Goal: Task Accomplishment & Management: Use online tool/utility

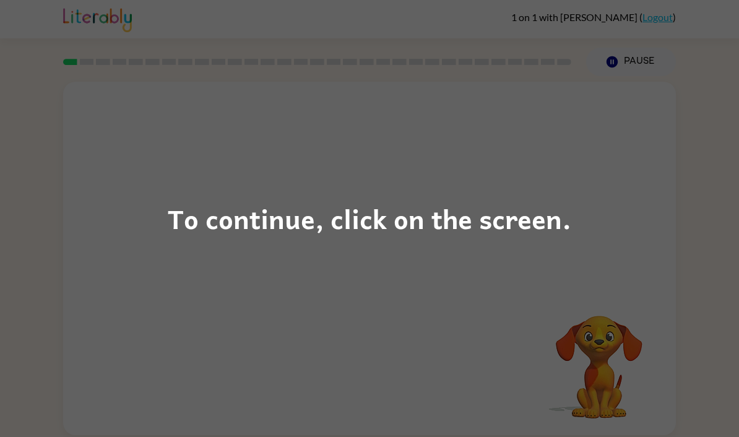
click at [395, 205] on div "To continue, click on the screen." at bounding box center [369, 218] width 403 height 42
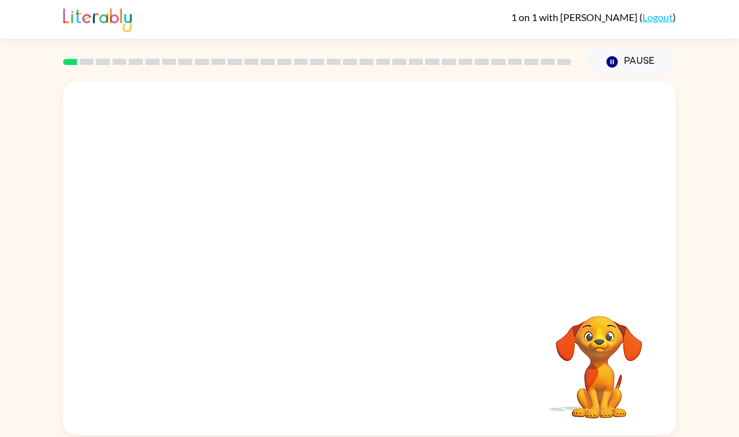
click at [610, 52] on button "Pause Pause" at bounding box center [631, 62] width 90 height 28
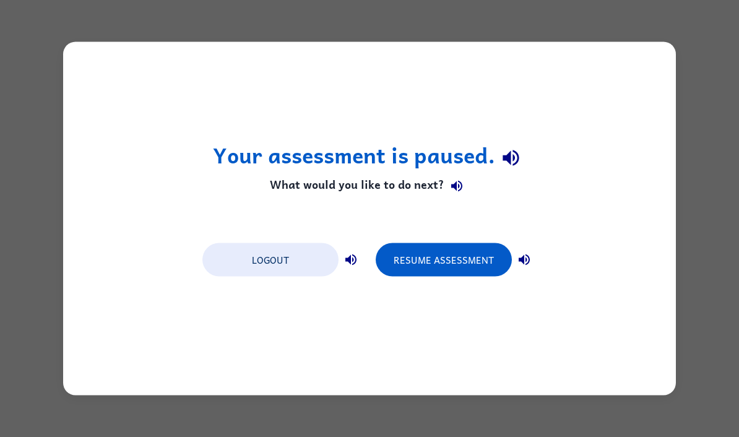
click at [497, 275] on button "Resume Assessment" at bounding box center [443, 259] width 136 height 33
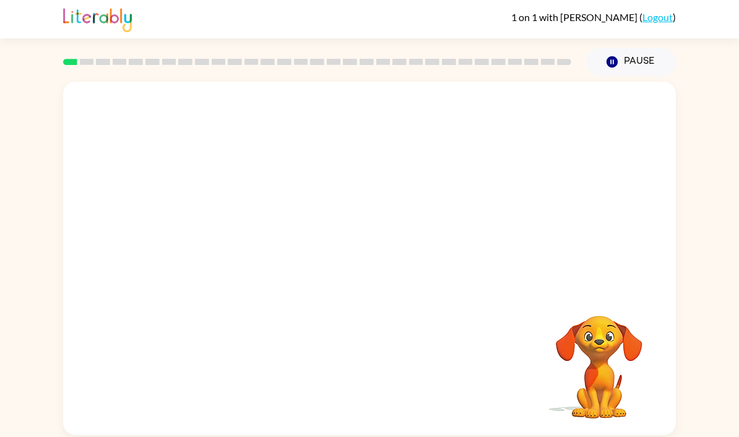
scroll to position [44, 0]
click at [246, 306] on div "Your browser must support playing .mp4 files to use Literably. Please try using…" at bounding box center [369, 258] width 612 height 353
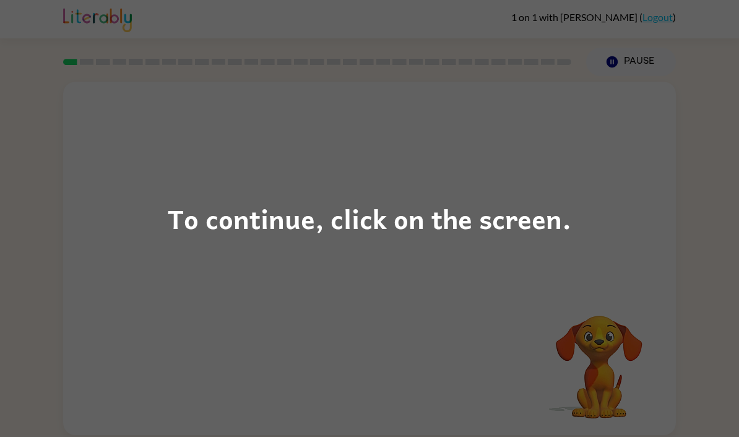
click at [430, 225] on div "To continue, click on the screen." at bounding box center [369, 218] width 403 height 42
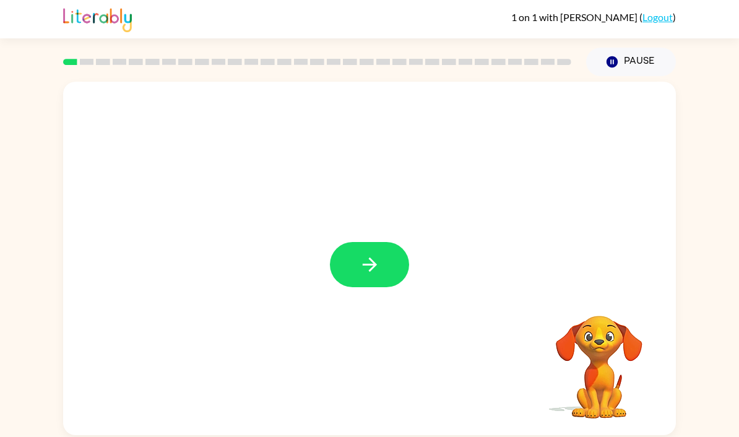
click at [376, 269] on icon "button" at bounding box center [370, 265] width 22 height 22
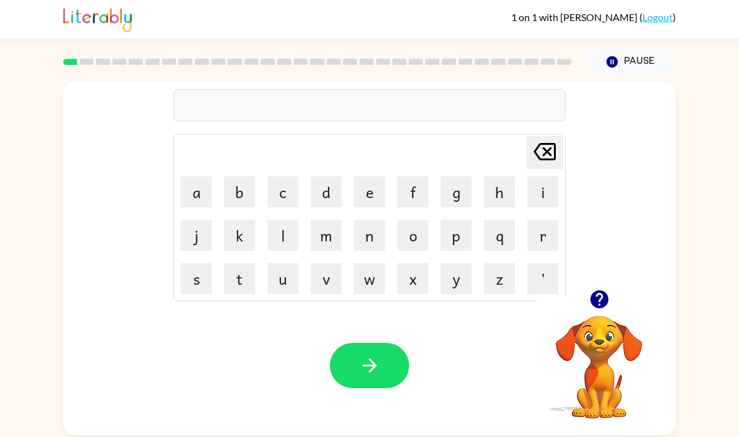
click at [453, 286] on button "y" at bounding box center [455, 278] width 31 height 31
click at [296, 273] on button "u" at bounding box center [282, 278] width 31 height 31
click at [331, 245] on button "m" at bounding box center [326, 235] width 31 height 31
click at [386, 375] on button "button" at bounding box center [369, 365] width 79 height 45
click at [253, 283] on button "t" at bounding box center [239, 278] width 31 height 31
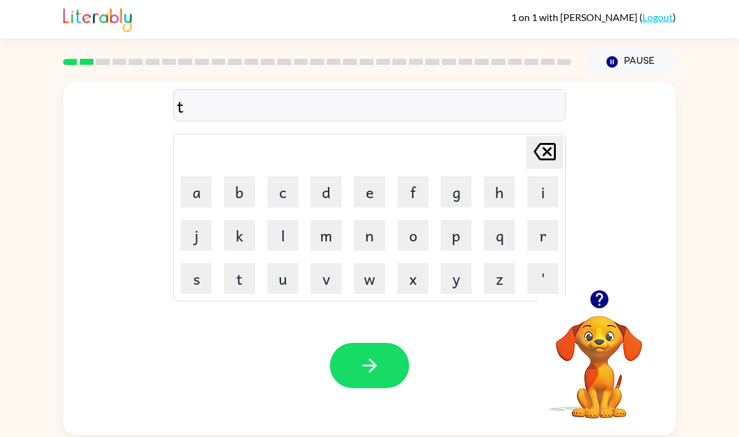
click at [414, 241] on button "o" at bounding box center [412, 235] width 31 height 31
click at [450, 278] on button "y" at bounding box center [455, 278] width 31 height 31
click at [376, 363] on icon "button" at bounding box center [370, 365] width 22 height 22
click at [197, 234] on button "j" at bounding box center [196, 235] width 31 height 31
click at [210, 194] on button "a" at bounding box center [196, 191] width 31 height 31
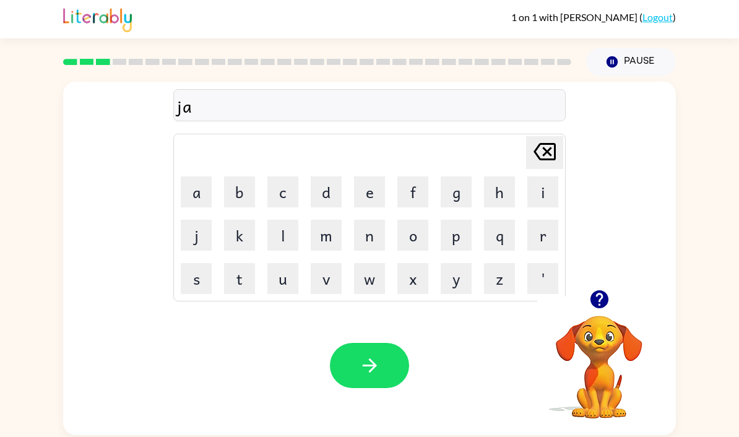
click at [332, 241] on button "m" at bounding box center [326, 235] width 31 height 31
click at [384, 367] on button "button" at bounding box center [369, 365] width 79 height 45
click at [427, 183] on button "f" at bounding box center [412, 191] width 31 height 31
click at [542, 192] on button "i" at bounding box center [542, 191] width 31 height 31
click at [322, 274] on button "v" at bounding box center [326, 278] width 31 height 31
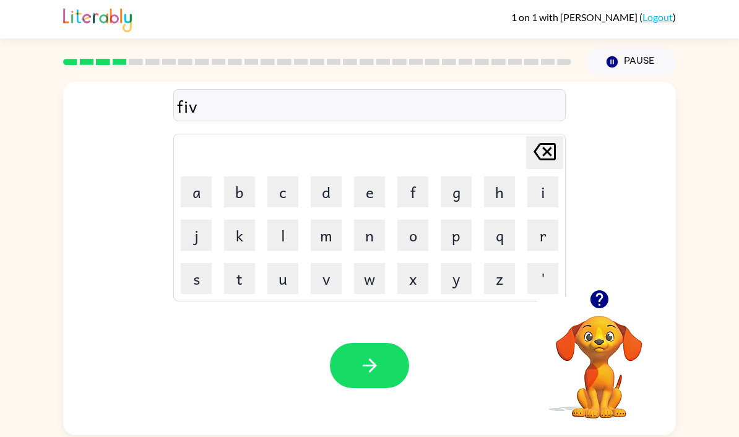
click at [377, 183] on button "e" at bounding box center [369, 191] width 31 height 31
click at [372, 369] on icon "button" at bounding box center [369, 365] width 14 height 14
click at [197, 288] on button "s" at bounding box center [196, 278] width 31 height 31
click at [230, 285] on button "t" at bounding box center [239, 278] width 31 height 31
click at [199, 196] on button "a" at bounding box center [196, 191] width 31 height 31
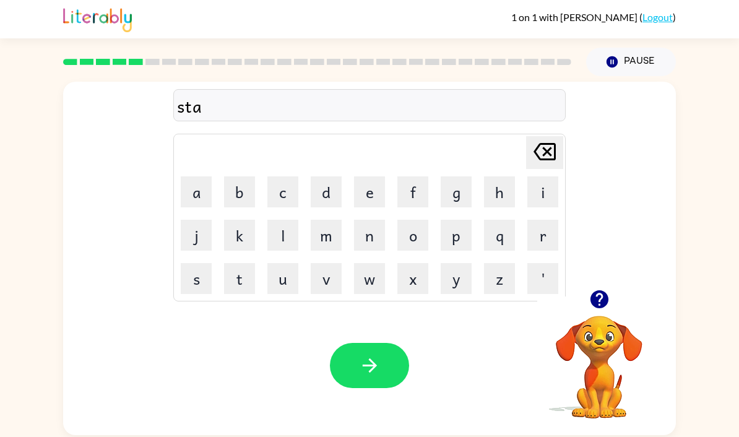
click at [328, 234] on button "m" at bounding box center [326, 235] width 31 height 31
click at [461, 236] on button "p" at bounding box center [455, 235] width 31 height 31
click at [385, 368] on button "button" at bounding box center [369, 365] width 79 height 45
click at [457, 240] on button "p" at bounding box center [455, 235] width 31 height 31
click at [282, 242] on button "l" at bounding box center [282, 235] width 31 height 31
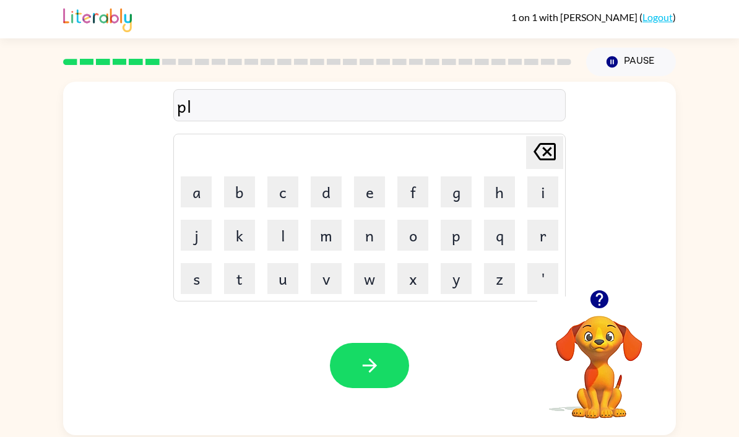
click at [201, 182] on button "a" at bounding box center [196, 191] width 31 height 31
click at [458, 278] on button "y" at bounding box center [455, 278] width 31 height 31
click at [387, 374] on button "button" at bounding box center [369, 365] width 79 height 45
click at [288, 183] on button "c" at bounding box center [282, 191] width 31 height 31
click at [197, 194] on button "a" at bounding box center [196, 191] width 31 height 31
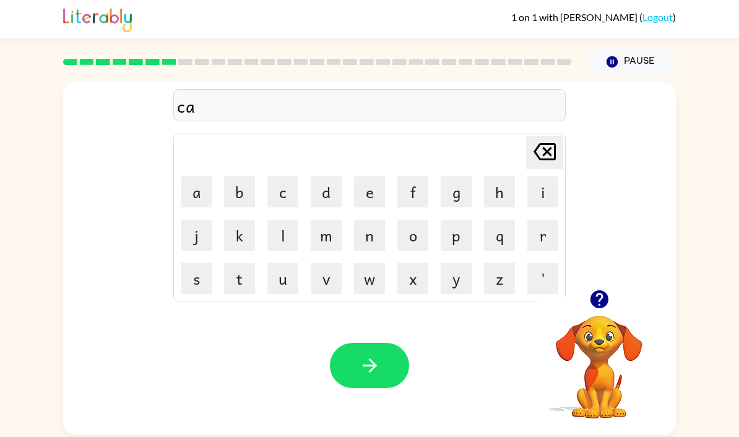
click at [239, 277] on button "t" at bounding box center [239, 278] width 31 height 31
click at [283, 241] on button "l" at bounding box center [282, 235] width 31 height 31
click at [557, 145] on icon "[PERSON_NAME] last character input" at bounding box center [545, 152] width 30 height 30
click at [551, 153] on icon "[PERSON_NAME] last character input" at bounding box center [545, 152] width 30 height 30
click at [243, 286] on button "t" at bounding box center [239, 278] width 31 height 31
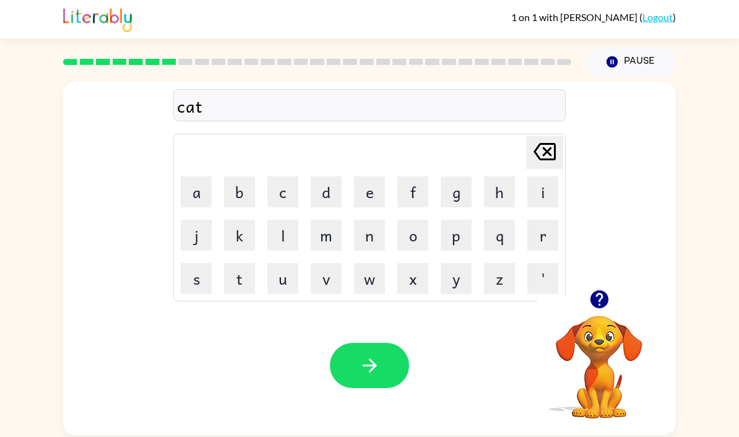
click at [238, 278] on button "t" at bounding box center [239, 278] width 31 height 31
click at [281, 231] on button "l" at bounding box center [282, 235] width 31 height 31
click at [377, 184] on button "e" at bounding box center [369, 191] width 31 height 31
click at [377, 359] on button "button" at bounding box center [369, 365] width 79 height 45
click at [596, 315] on button "button" at bounding box center [599, 299] width 32 height 32
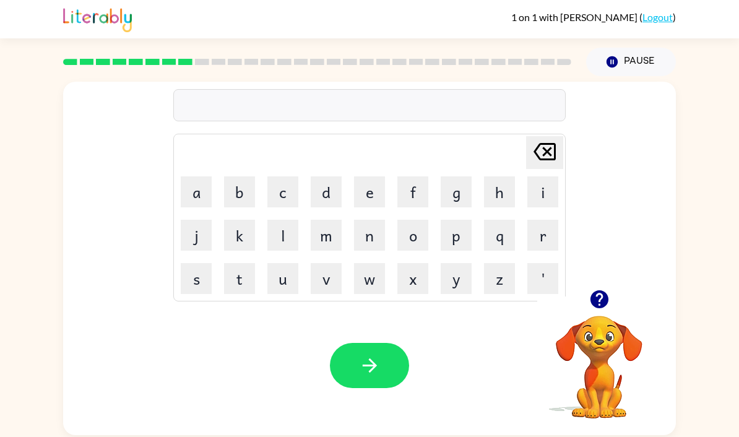
click at [552, 244] on button "r" at bounding box center [542, 235] width 31 height 31
click at [199, 191] on button "a" at bounding box center [196, 191] width 31 height 31
click at [239, 284] on button "t" at bounding box center [239, 278] width 31 height 31
click at [382, 374] on button "button" at bounding box center [369, 365] width 79 height 45
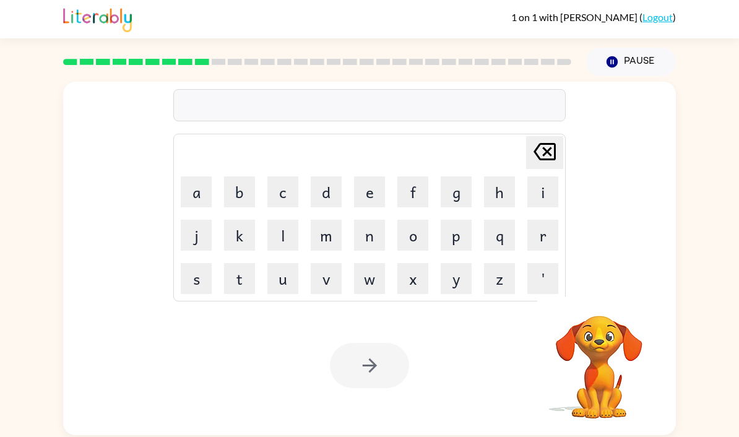
click at [367, 236] on button "n" at bounding box center [369, 235] width 31 height 31
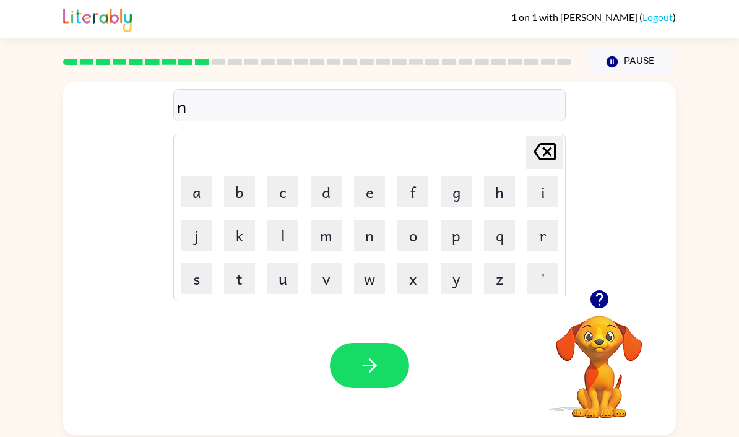
click at [202, 199] on button "a" at bounding box center [196, 191] width 31 height 31
click at [414, 234] on button "o" at bounding box center [412, 235] width 31 height 31
click at [545, 152] on icon at bounding box center [544, 151] width 22 height 17
click at [374, 286] on button "w" at bounding box center [369, 278] width 31 height 31
click at [547, 153] on icon at bounding box center [544, 151] width 22 height 17
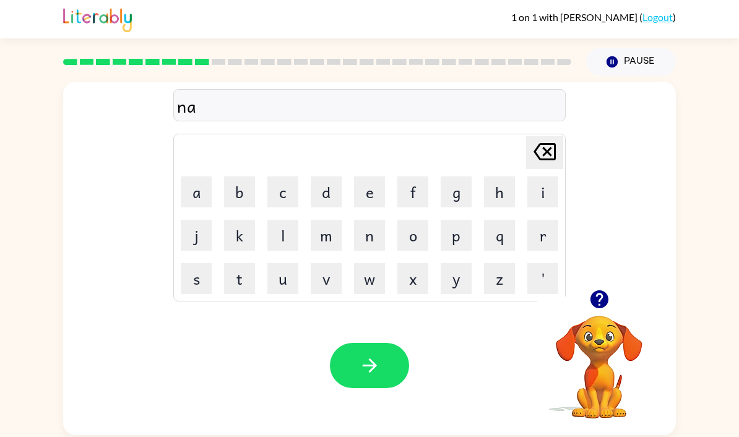
click at [547, 153] on icon at bounding box center [544, 151] width 22 height 17
click at [418, 244] on button "o" at bounding box center [412, 235] width 31 height 31
click at [372, 284] on button "w" at bounding box center [369, 278] width 31 height 31
click at [395, 346] on div "Your browser must support playing .mp4 files to use Literably. Please try using…" at bounding box center [369, 365] width 612 height 139
click at [362, 351] on button "button" at bounding box center [369, 365] width 79 height 45
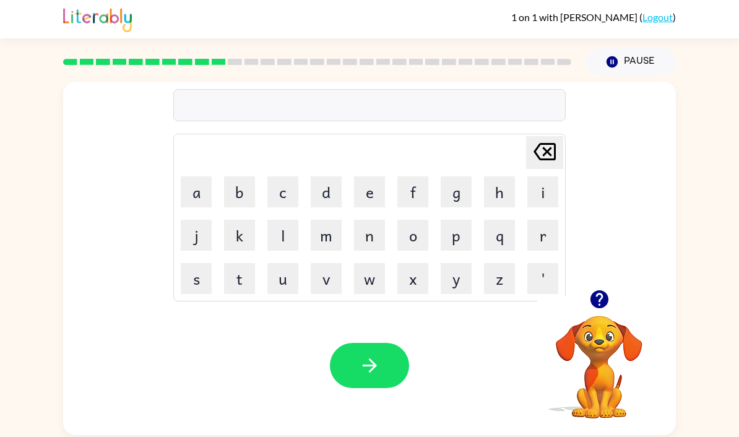
click at [246, 281] on button "t" at bounding box center [239, 278] width 31 height 31
click at [494, 186] on button "h" at bounding box center [499, 191] width 31 height 31
click at [546, 195] on button "i" at bounding box center [542, 191] width 31 height 31
click at [286, 191] on button "c" at bounding box center [282, 191] width 31 height 31
click at [247, 236] on button "k" at bounding box center [239, 235] width 31 height 31
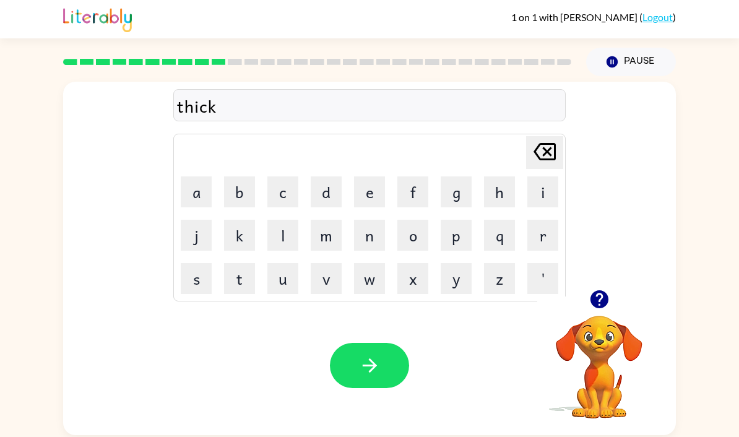
click at [380, 352] on button "button" at bounding box center [369, 365] width 79 height 45
click at [236, 280] on button "t" at bounding box center [239, 278] width 31 height 31
click at [552, 187] on button "i" at bounding box center [542, 191] width 31 height 31
click at [327, 193] on button "d" at bounding box center [326, 191] width 31 height 31
click at [379, 186] on button "e" at bounding box center [369, 191] width 31 height 31
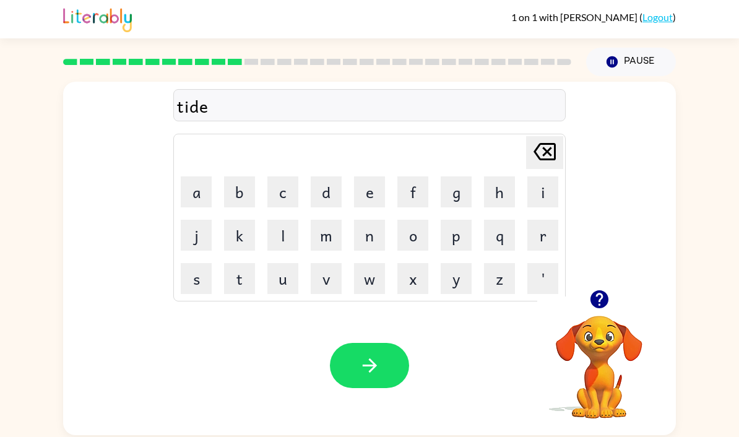
click at [388, 383] on button "button" at bounding box center [369, 365] width 79 height 45
click at [327, 188] on button "d" at bounding box center [326, 191] width 31 height 31
click at [192, 199] on button "a" at bounding box center [196, 191] width 31 height 31
click at [457, 283] on button "y" at bounding box center [455, 278] width 31 height 31
click at [246, 284] on button "t" at bounding box center [239, 278] width 31 height 31
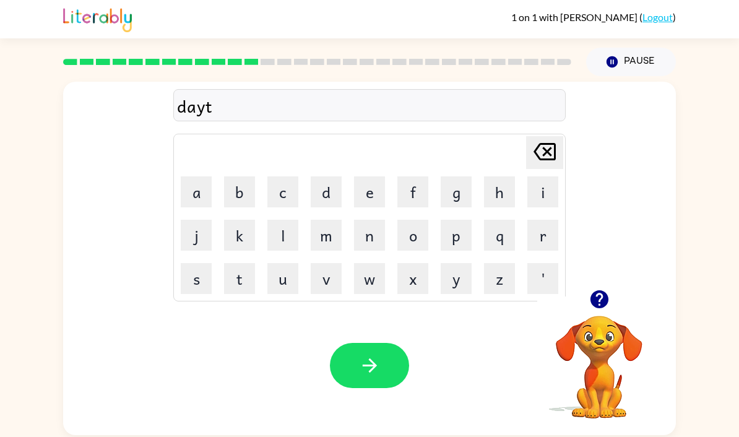
click at [547, 186] on button "i" at bounding box center [542, 191] width 31 height 31
click at [330, 232] on button "m" at bounding box center [326, 235] width 31 height 31
click at [366, 186] on button "e" at bounding box center [369, 191] width 31 height 31
click at [374, 376] on icon "button" at bounding box center [370, 365] width 22 height 22
click at [277, 293] on button "u" at bounding box center [282, 278] width 31 height 31
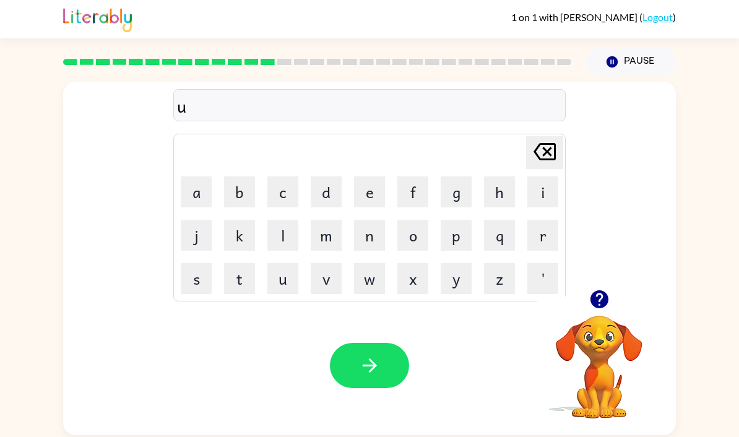
click at [375, 189] on button "e" at bounding box center [369, 191] width 31 height 31
click at [294, 184] on button "c" at bounding box center [282, 191] width 31 height 31
click at [546, 140] on icon "[PERSON_NAME] last character input" at bounding box center [545, 152] width 30 height 30
click at [205, 281] on button "s" at bounding box center [196, 278] width 31 height 31
click at [552, 155] on icon "[PERSON_NAME] last character input" at bounding box center [545, 152] width 30 height 30
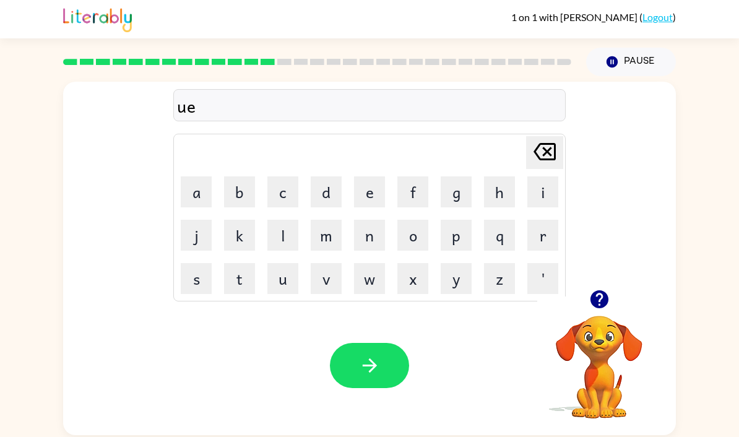
click at [552, 155] on icon "[PERSON_NAME] last character input" at bounding box center [545, 152] width 30 height 30
click at [413, 234] on button "o" at bounding box center [412, 235] width 31 height 31
click at [293, 205] on button "c" at bounding box center [282, 191] width 31 height 31
click at [539, 152] on icon "[PERSON_NAME] last character input" at bounding box center [545, 152] width 30 height 30
click at [555, 155] on icon at bounding box center [544, 151] width 22 height 17
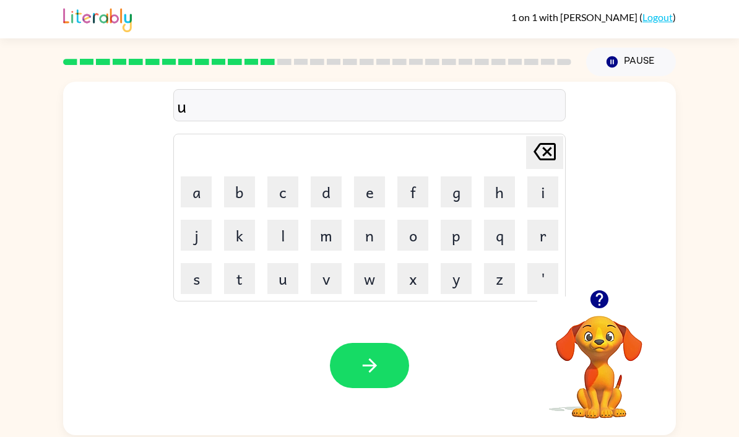
click at [538, 195] on button "i" at bounding box center [542, 191] width 31 height 31
click at [194, 294] on button "s" at bounding box center [196, 278] width 31 height 31
click at [528, 153] on button "[PERSON_NAME] last character input" at bounding box center [544, 152] width 37 height 33
click at [528, 152] on button "[PERSON_NAME] last character input" at bounding box center [544, 152] width 37 height 33
click at [369, 187] on button "e" at bounding box center [369, 191] width 31 height 31
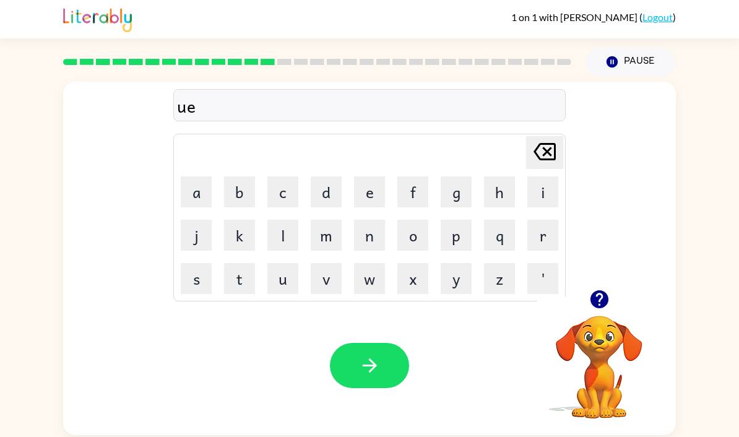
click at [297, 193] on button "c" at bounding box center [282, 191] width 31 height 31
click at [411, 192] on button "f" at bounding box center [412, 191] width 31 height 31
click at [417, 236] on button "o" at bounding box center [412, 235] width 31 height 31
click at [277, 231] on button "l" at bounding box center [282, 235] width 31 height 31
click at [285, 233] on button "l" at bounding box center [282, 235] width 31 height 31
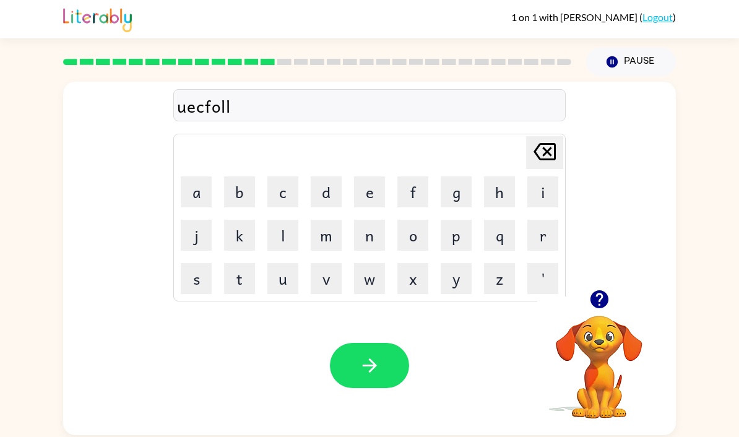
click at [538, 149] on icon at bounding box center [544, 151] width 22 height 17
click at [551, 153] on icon "[PERSON_NAME] last character input" at bounding box center [545, 152] width 30 height 30
click at [537, 147] on icon "[PERSON_NAME] last character input" at bounding box center [545, 152] width 30 height 30
click at [408, 242] on button "o" at bounding box center [412, 235] width 31 height 31
click at [417, 238] on button "o" at bounding box center [412, 235] width 31 height 31
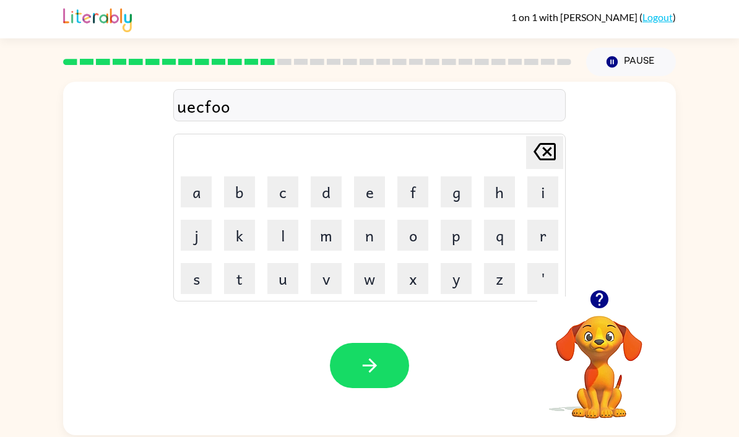
click at [290, 241] on button "l" at bounding box center [282, 235] width 31 height 31
click at [554, 160] on icon at bounding box center [544, 151] width 22 height 17
click at [554, 159] on icon at bounding box center [544, 151] width 22 height 17
click at [560, 143] on button "[PERSON_NAME] last character input" at bounding box center [544, 152] width 37 height 33
click at [294, 281] on button "u" at bounding box center [282, 278] width 31 height 31
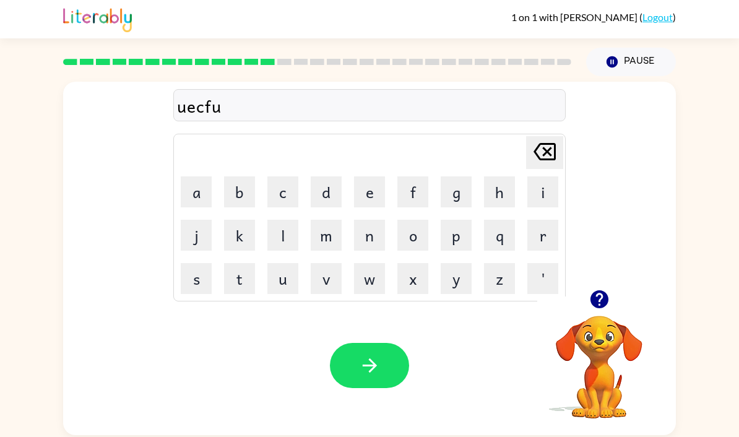
click at [290, 250] on button "l" at bounding box center [282, 235] width 31 height 31
click at [294, 241] on button "l" at bounding box center [282, 235] width 31 height 31
click at [376, 375] on icon "button" at bounding box center [370, 365] width 22 height 22
click at [505, 194] on button "h" at bounding box center [499, 191] width 31 height 31
click at [376, 192] on button "e" at bounding box center [369, 191] width 31 height 31
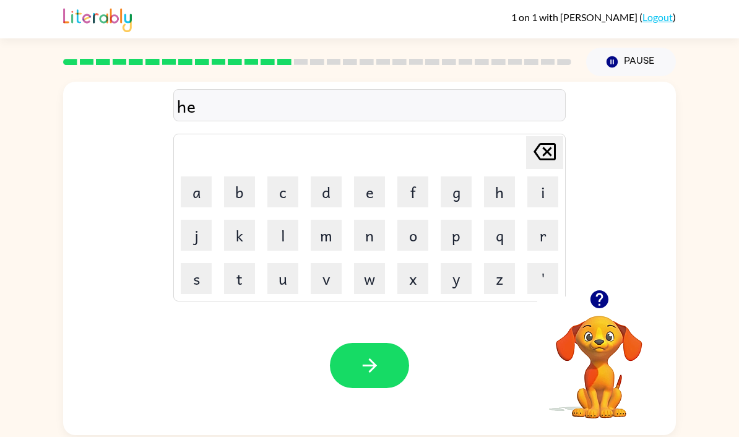
click at [547, 231] on button "r" at bounding box center [542, 235] width 31 height 31
click at [405, 241] on button "o" at bounding box center [412, 235] width 31 height 31
click at [368, 386] on button "button" at bounding box center [369, 365] width 79 height 45
click at [291, 186] on button "c" at bounding box center [282, 191] width 31 height 31
click at [506, 188] on button "h" at bounding box center [499, 191] width 31 height 31
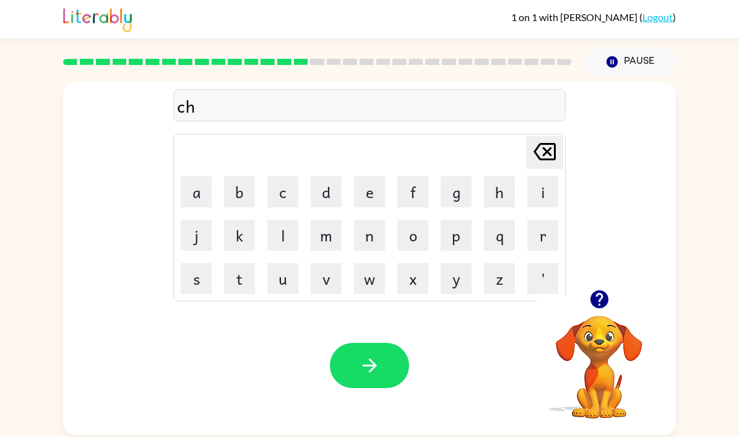
click at [541, 231] on button "r" at bounding box center [542, 235] width 31 height 31
click at [445, 233] on button "p" at bounding box center [455, 235] width 31 height 31
click at [543, 165] on icon "[PERSON_NAME] last character input" at bounding box center [545, 152] width 30 height 30
click at [542, 186] on button "i" at bounding box center [542, 191] width 31 height 31
click at [457, 236] on button "p" at bounding box center [455, 235] width 31 height 31
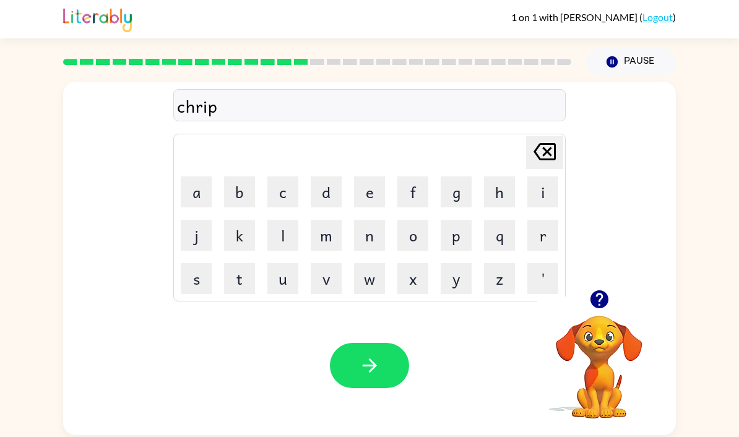
click at [380, 369] on button "button" at bounding box center [369, 365] width 79 height 45
click at [239, 275] on button "t" at bounding box center [239, 278] width 31 height 31
click at [375, 187] on button "e" at bounding box center [369, 191] width 31 height 31
click at [379, 244] on button "n" at bounding box center [369, 235] width 31 height 31
click at [365, 360] on button "button" at bounding box center [369, 365] width 79 height 45
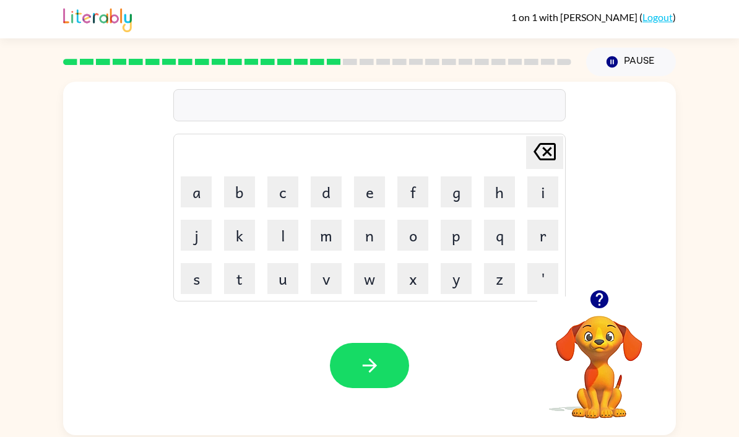
click at [604, 337] on video "Your browser must support playing .mp4 files to use Literably. Please try using…" at bounding box center [599, 358] width 124 height 124
click at [610, 332] on video "Your browser must support playing .mp4 files to use Literably. Please try using…" at bounding box center [599, 358] width 124 height 124
click at [603, 299] on icon "button" at bounding box center [599, 299] width 18 height 18
click at [601, 299] on icon "button" at bounding box center [599, 299] width 18 height 18
click at [597, 294] on button "button" at bounding box center [599, 299] width 32 height 32
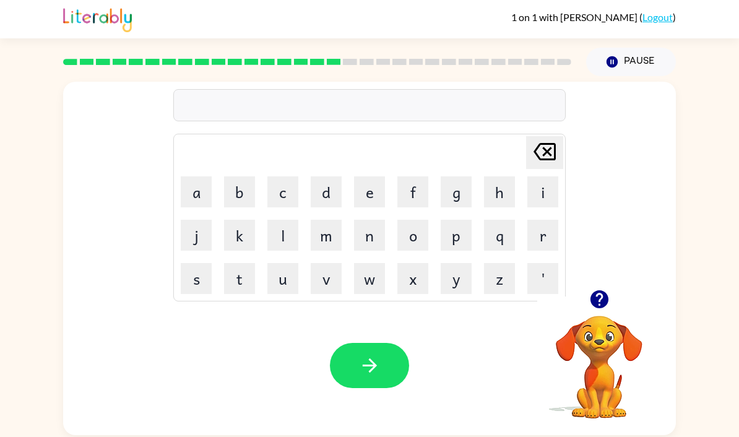
click at [601, 308] on icon "button" at bounding box center [599, 299] width 18 height 18
click at [587, 313] on button "button" at bounding box center [599, 299] width 32 height 32
click at [599, 306] on icon "button" at bounding box center [599, 299] width 22 height 22
click at [598, 298] on icon "button" at bounding box center [599, 299] width 18 height 18
click at [414, 194] on button "f" at bounding box center [412, 191] width 31 height 31
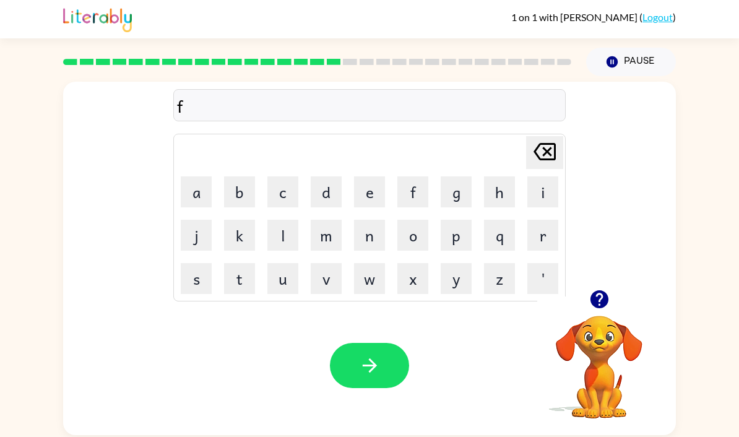
click at [206, 197] on button "a" at bounding box center [196, 191] width 31 height 31
click at [283, 201] on button "c" at bounding box center [282, 191] width 31 height 31
click at [236, 283] on button "t" at bounding box center [239, 278] width 31 height 31
click at [383, 349] on button "button" at bounding box center [369, 365] width 79 height 45
click at [191, 290] on button "s" at bounding box center [196, 278] width 31 height 31
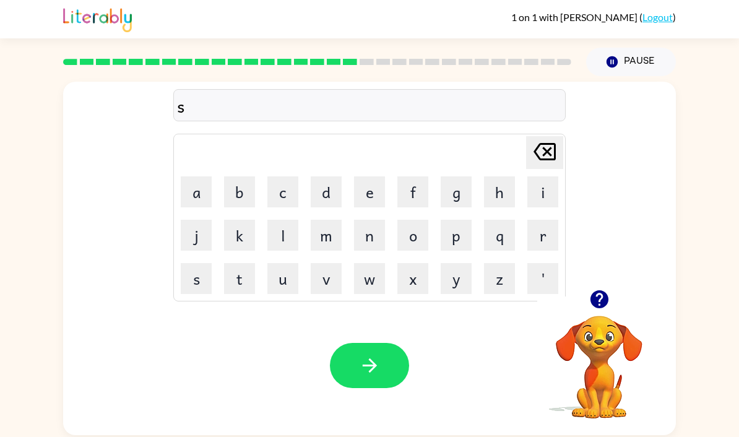
click at [277, 198] on button "c" at bounding box center [282, 191] width 31 height 31
click at [418, 234] on button "o" at bounding box center [412, 235] width 31 height 31
click at [538, 244] on button "r" at bounding box center [542, 235] width 31 height 31
click at [547, 160] on icon "[PERSON_NAME] last character input" at bounding box center [545, 152] width 30 height 30
click at [541, 150] on icon "[PERSON_NAME] last character input" at bounding box center [545, 152] width 30 height 30
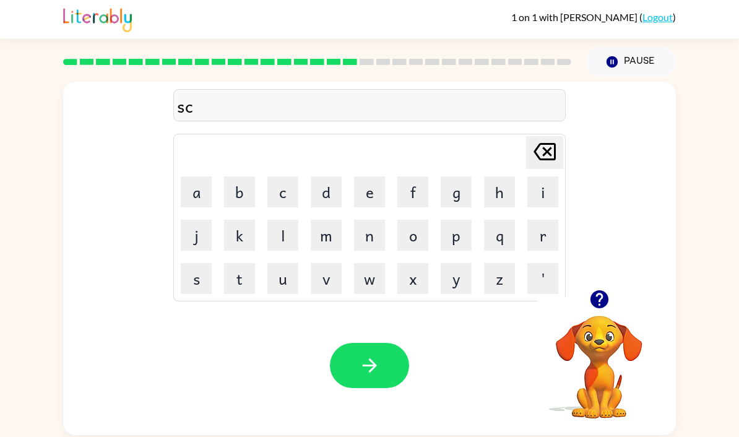
click at [539, 157] on icon "[PERSON_NAME] last character input" at bounding box center [545, 152] width 30 height 30
click at [243, 234] on button "k" at bounding box center [239, 235] width 31 height 31
click at [295, 270] on button "u" at bounding box center [282, 278] width 31 height 31
click at [552, 231] on button "r" at bounding box center [542, 235] width 31 height 31
click at [387, 375] on button "button" at bounding box center [369, 365] width 79 height 45
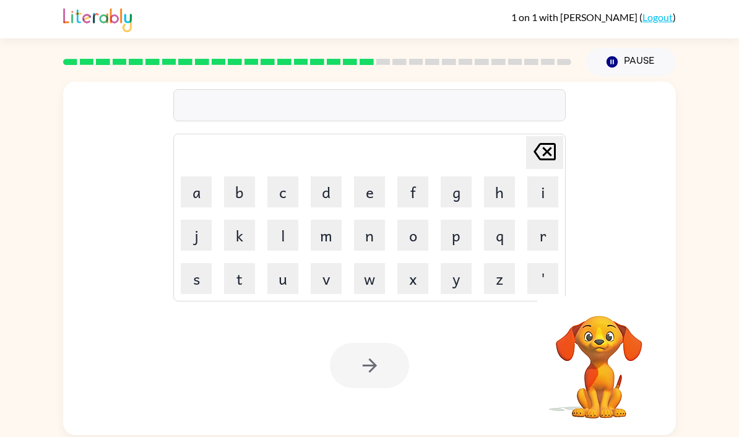
click at [178, 242] on td "j" at bounding box center [196, 235] width 42 height 42
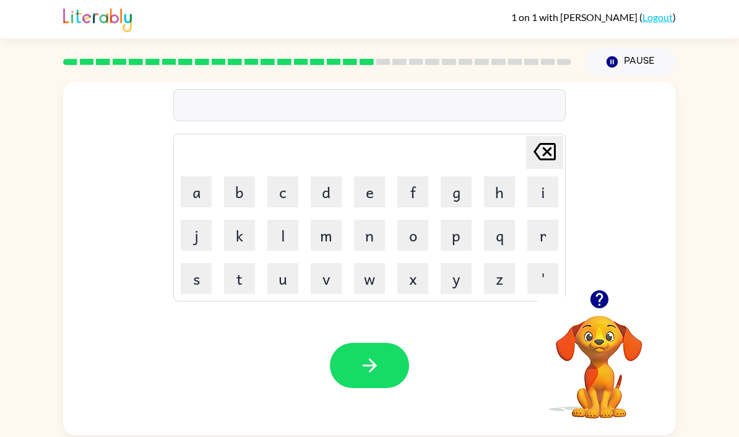
click at [194, 242] on button "j" at bounding box center [196, 235] width 31 height 31
click at [414, 228] on button "o" at bounding box center [412, 235] width 31 height 31
click at [469, 191] on button "g" at bounding box center [455, 191] width 31 height 31
click at [400, 351] on div at bounding box center [369, 365] width 79 height 45
click at [389, 374] on button "button" at bounding box center [369, 365] width 79 height 45
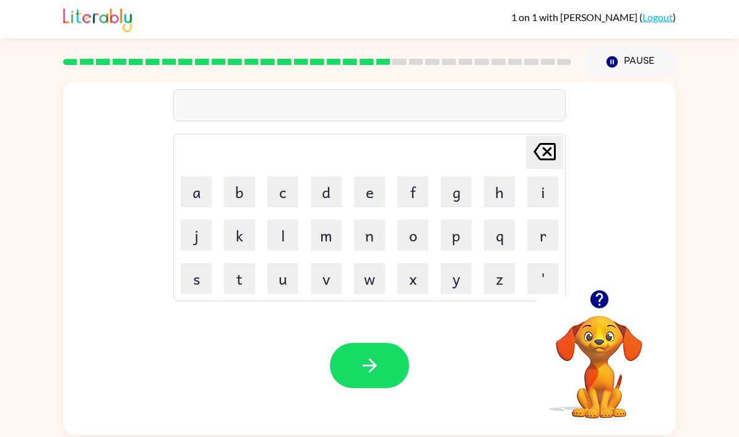
click at [210, 194] on button "a" at bounding box center [196, 191] width 31 height 31
click at [199, 287] on button "s" at bounding box center [196, 278] width 31 height 31
click at [290, 194] on button "c" at bounding box center [282, 191] width 31 height 31
click at [545, 199] on button "i" at bounding box center [542, 191] width 31 height 31
click at [373, 239] on button "n" at bounding box center [369, 235] width 31 height 31
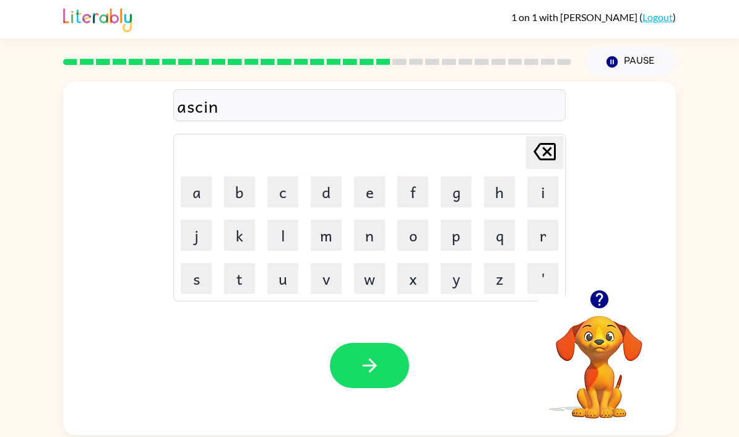
click at [460, 194] on button "g" at bounding box center [455, 191] width 31 height 31
click at [395, 371] on button "button" at bounding box center [369, 365] width 79 height 45
click at [183, 291] on button "s" at bounding box center [196, 278] width 31 height 31
click at [535, 192] on button "i" at bounding box center [542, 191] width 31 height 31
click at [508, 278] on button "z" at bounding box center [499, 278] width 31 height 31
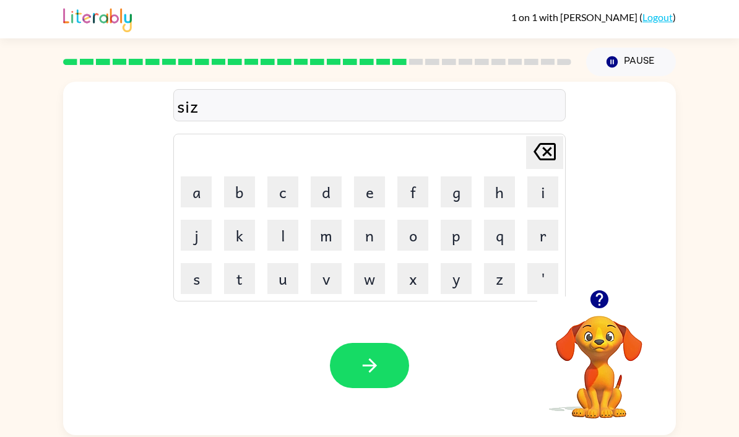
click at [371, 192] on button "e" at bounding box center [369, 191] width 31 height 31
click at [384, 374] on button "button" at bounding box center [369, 365] width 79 height 45
click at [282, 280] on button "u" at bounding box center [282, 278] width 31 height 31
click at [412, 191] on button "f" at bounding box center [412, 191] width 31 height 31
click at [546, 149] on icon "[PERSON_NAME] last character input" at bounding box center [545, 152] width 30 height 30
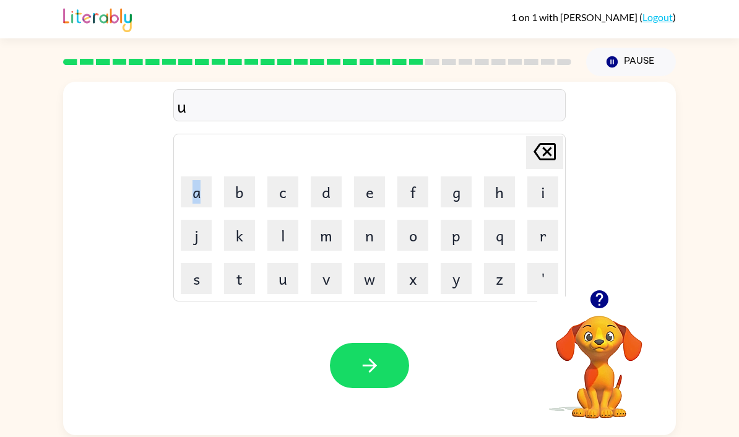
click at [539, 148] on icon at bounding box center [544, 151] width 22 height 17
click at [416, 238] on button "o" at bounding box center [412, 235] width 31 height 31
click at [410, 202] on button "f" at bounding box center [412, 191] width 31 height 31
click at [288, 226] on button "l" at bounding box center [282, 235] width 31 height 31
click at [280, 223] on button "l" at bounding box center [282, 235] width 31 height 31
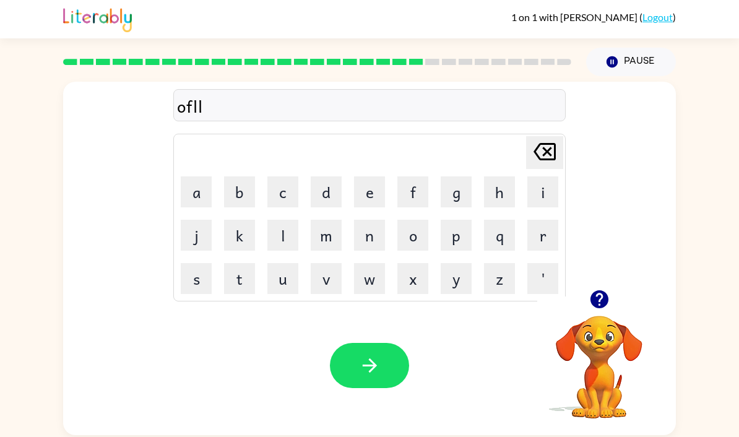
click at [551, 153] on icon "[PERSON_NAME] last character input" at bounding box center [545, 152] width 30 height 30
click at [533, 159] on icon "[PERSON_NAME] last character input" at bounding box center [545, 152] width 30 height 30
click at [275, 281] on button "u" at bounding box center [282, 278] width 31 height 31
click at [290, 235] on button "l" at bounding box center [282, 235] width 31 height 31
click at [279, 234] on button "l" at bounding box center [282, 235] width 31 height 31
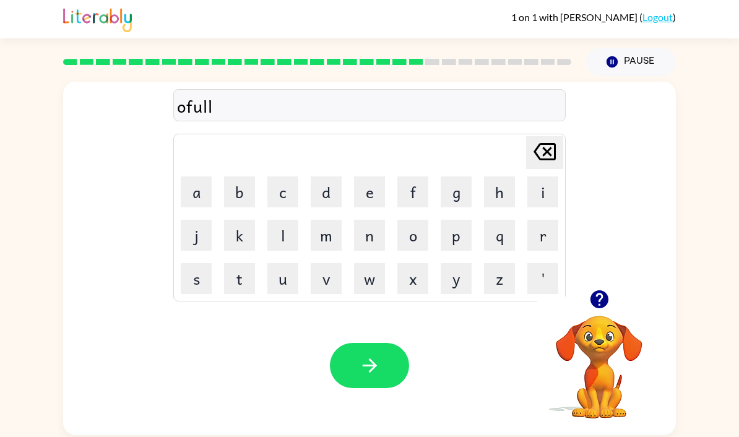
click at [385, 364] on button "button" at bounding box center [369, 365] width 79 height 45
click at [285, 189] on button "c" at bounding box center [282, 191] width 31 height 31
click at [419, 246] on button "o" at bounding box center [412, 235] width 31 height 31
click at [290, 239] on button "l" at bounding box center [282, 235] width 31 height 31
click at [329, 192] on button "d" at bounding box center [326, 191] width 31 height 31
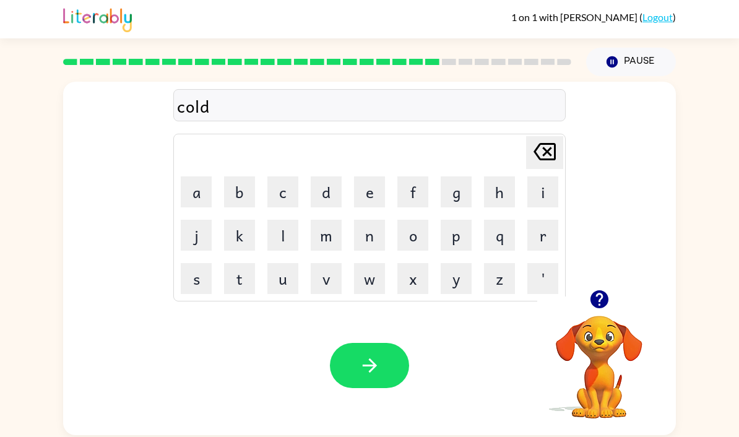
click at [556, 233] on button "r" at bounding box center [542, 235] width 31 height 31
click at [382, 356] on button "button" at bounding box center [369, 365] width 79 height 45
click at [286, 195] on button "c" at bounding box center [282, 191] width 31 height 31
click at [500, 193] on button "h" at bounding box center [499, 191] width 31 height 31
click at [277, 283] on button "u" at bounding box center [282, 278] width 31 height 31
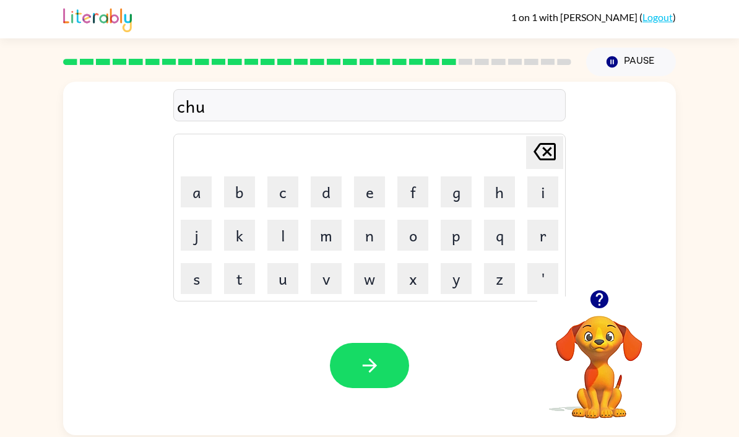
click at [281, 189] on button "c" at bounding box center [282, 191] width 31 height 31
click at [242, 238] on button "k" at bounding box center [239, 235] width 31 height 31
click at [372, 371] on icon "button" at bounding box center [369, 365] width 14 height 14
click at [544, 198] on button "i" at bounding box center [542, 191] width 31 height 31
click at [358, 234] on button "n" at bounding box center [369, 235] width 31 height 31
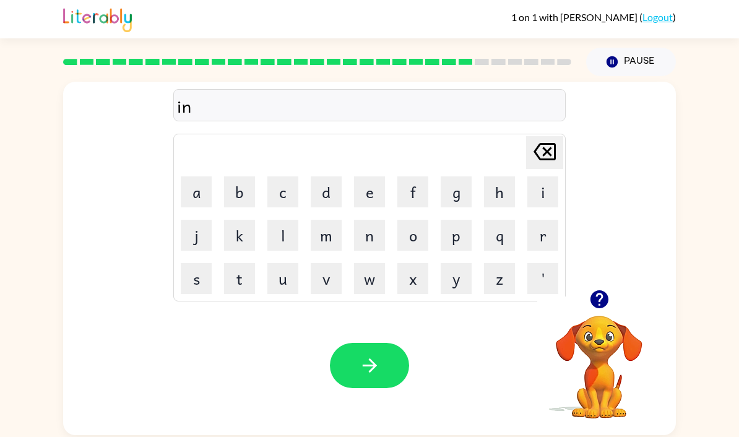
click at [457, 182] on button "g" at bounding box center [455, 191] width 31 height 31
click at [194, 291] on button "s" at bounding box center [196, 278] width 31 height 31
click at [374, 184] on button "e" at bounding box center [369, 191] width 31 height 31
click at [536, 154] on icon at bounding box center [544, 151] width 22 height 17
click at [551, 145] on icon "[PERSON_NAME] last character input" at bounding box center [545, 152] width 30 height 30
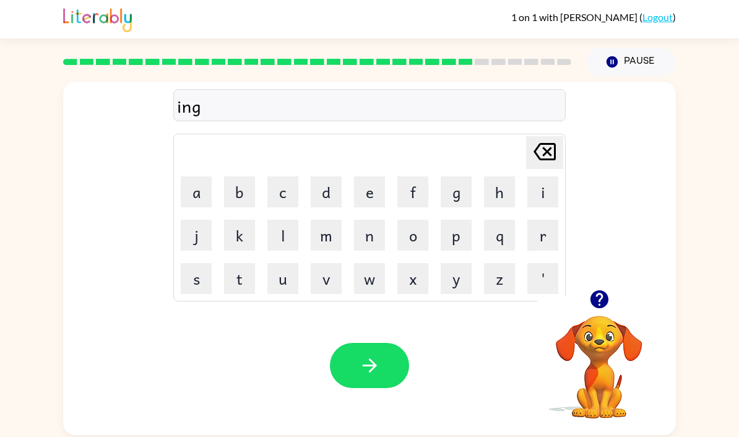
click at [550, 145] on icon "[PERSON_NAME] last character input" at bounding box center [545, 152] width 30 height 30
click at [473, 178] on td "g" at bounding box center [456, 192] width 42 height 42
click at [460, 191] on button "g" at bounding box center [455, 191] width 31 height 31
click at [288, 187] on button "c" at bounding box center [282, 191] width 31 height 31
click at [371, 188] on button "e" at bounding box center [369, 191] width 31 height 31
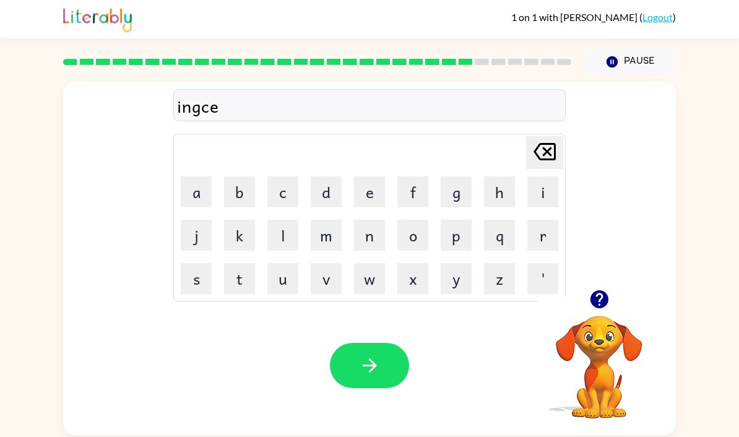
click at [239, 236] on button "k" at bounding box center [239, 235] width 31 height 31
click at [240, 273] on button "t" at bounding box center [239, 278] width 31 height 31
click at [361, 363] on icon "button" at bounding box center [370, 365] width 22 height 22
click at [294, 176] on td "c" at bounding box center [283, 192] width 42 height 42
click at [283, 199] on button "c" at bounding box center [282, 191] width 31 height 31
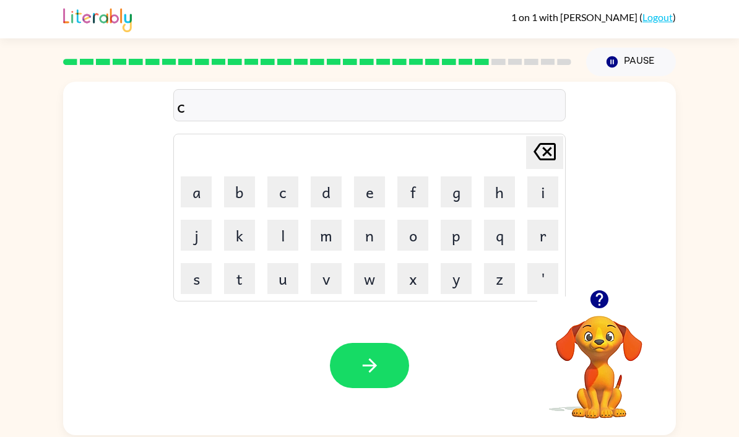
click at [193, 192] on button "a" at bounding box center [196, 191] width 31 height 31
click at [280, 188] on button "c" at bounding box center [282, 191] width 31 height 31
click at [242, 243] on button "k" at bounding box center [239, 235] width 31 height 31
click at [375, 187] on button "e" at bounding box center [369, 191] width 31 height 31
click at [536, 160] on icon "[PERSON_NAME] last character input" at bounding box center [545, 152] width 30 height 30
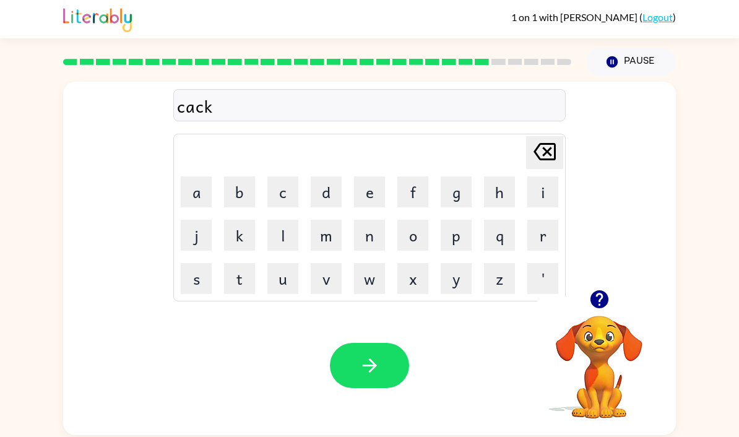
click at [538, 153] on icon "[PERSON_NAME] last character input" at bounding box center [545, 152] width 30 height 30
click at [533, 148] on icon "[PERSON_NAME] last character input" at bounding box center [545, 152] width 30 height 30
click at [243, 238] on button "k" at bounding box center [239, 235] width 31 height 31
click at [371, 191] on button "e" at bounding box center [369, 191] width 31 height 31
click at [387, 367] on button "button" at bounding box center [369, 365] width 79 height 45
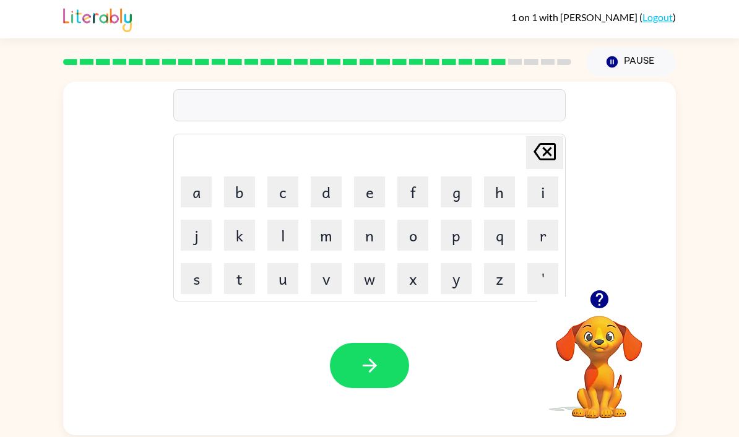
click at [377, 187] on button "e" at bounding box center [369, 191] width 31 height 31
click at [369, 192] on button "e" at bounding box center [369, 191] width 31 height 31
click at [511, 137] on div "[PERSON_NAME] last character input a b c d e f g h i j k l m n o p q r s t u v …" at bounding box center [369, 218] width 392 height 168
click at [541, 152] on icon "[PERSON_NAME] last character input" at bounding box center [545, 152] width 30 height 30
click at [540, 152] on icon "[PERSON_NAME] last character input" at bounding box center [545, 152] width 30 height 30
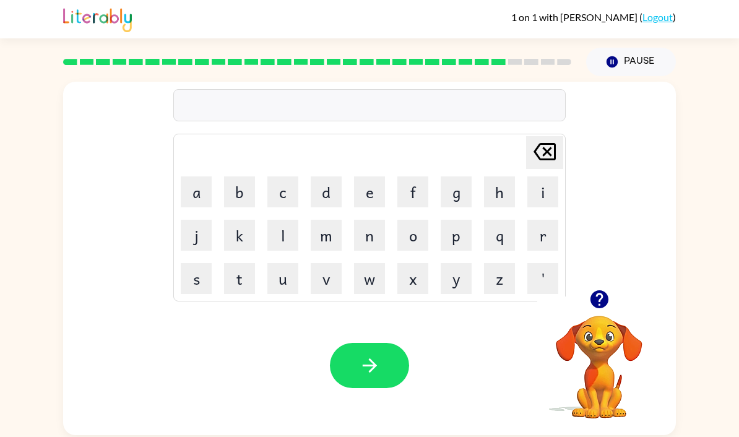
click at [237, 191] on button "b" at bounding box center [239, 191] width 31 height 31
click at [363, 195] on button "e" at bounding box center [369, 191] width 31 height 31
click at [371, 185] on button "e" at bounding box center [369, 191] width 31 height 31
click at [454, 233] on button "p" at bounding box center [455, 235] width 31 height 31
click at [554, 155] on icon at bounding box center [544, 151] width 22 height 17
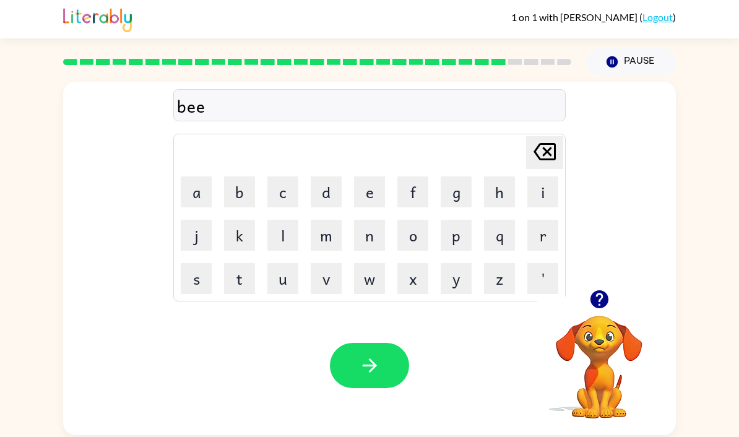
click at [458, 236] on button "p" at bounding box center [455, 235] width 31 height 31
click at [364, 363] on icon "button" at bounding box center [370, 365] width 22 height 22
click at [284, 182] on button "c" at bounding box center [282, 191] width 31 height 31
click at [490, 191] on button "h" at bounding box center [499, 191] width 31 height 31
click at [538, 184] on button "i" at bounding box center [542, 191] width 31 height 31
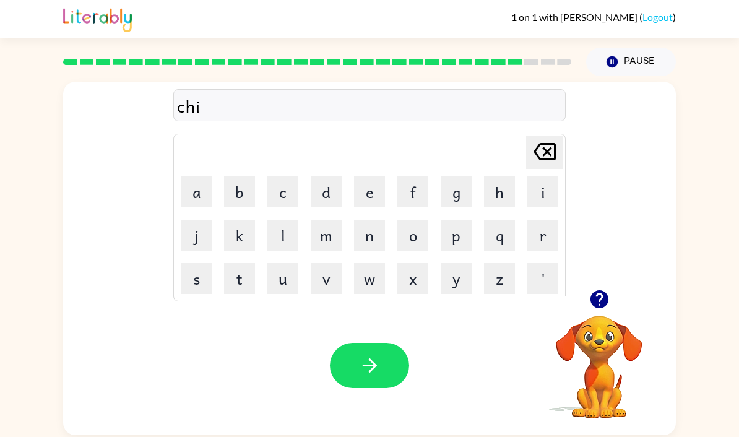
click at [378, 234] on button "n" at bounding box center [369, 235] width 31 height 31
click at [366, 385] on button "button" at bounding box center [369, 365] width 79 height 45
click at [371, 280] on button "w" at bounding box center [369, 278] width 31 height 31
click at [369, 194] on button "e" at bounding box center [369, 191] width 31 height 31
click at [242, 285] on button "t" at bounding box center [239, 278] width 31 height 31
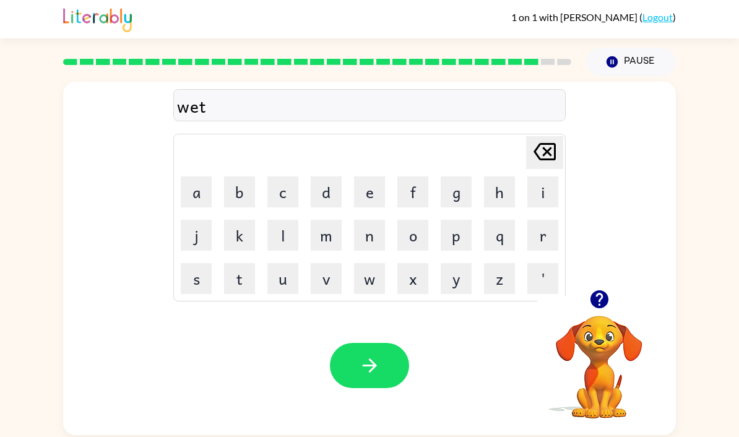
click at [360, 360] on button "button" at bounding box center [369, 365] width 79 height 45
click at [363, 231] on button "n" at bounding box center [369, 235] width 31 height 31
click at [408, 243] on button "o" at bounding box center [412, 235] width 31 height 31
click at [241, 288] on button "t" at bounding box center [239, 278] width 31 height 31
click at [372, 188] on button "e" at bounding box center [369, 191] width 31 height 31
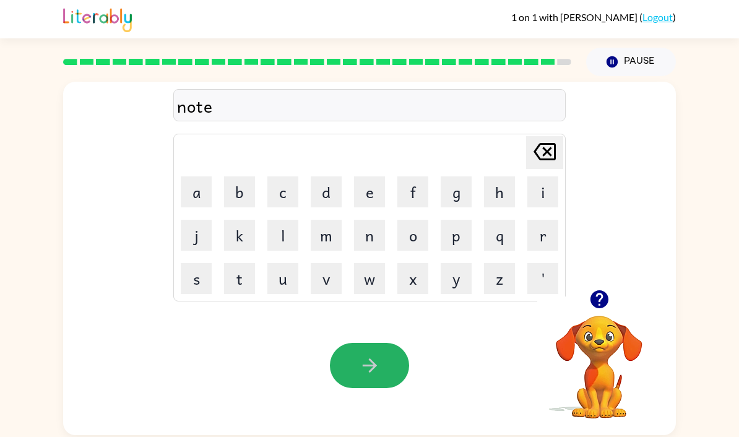
click at [362, 376] on icon "button" at bounding box center [370, 365] width 22 height 22
